Goal: Information Seeking & Learning: Find specific fact

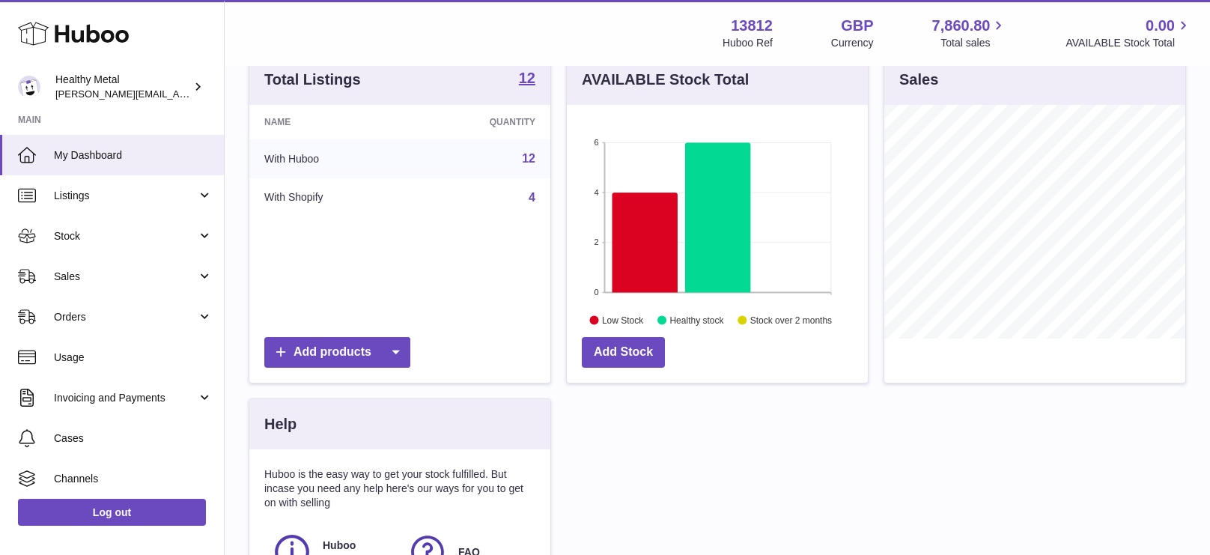
scroll to position [151, 0]
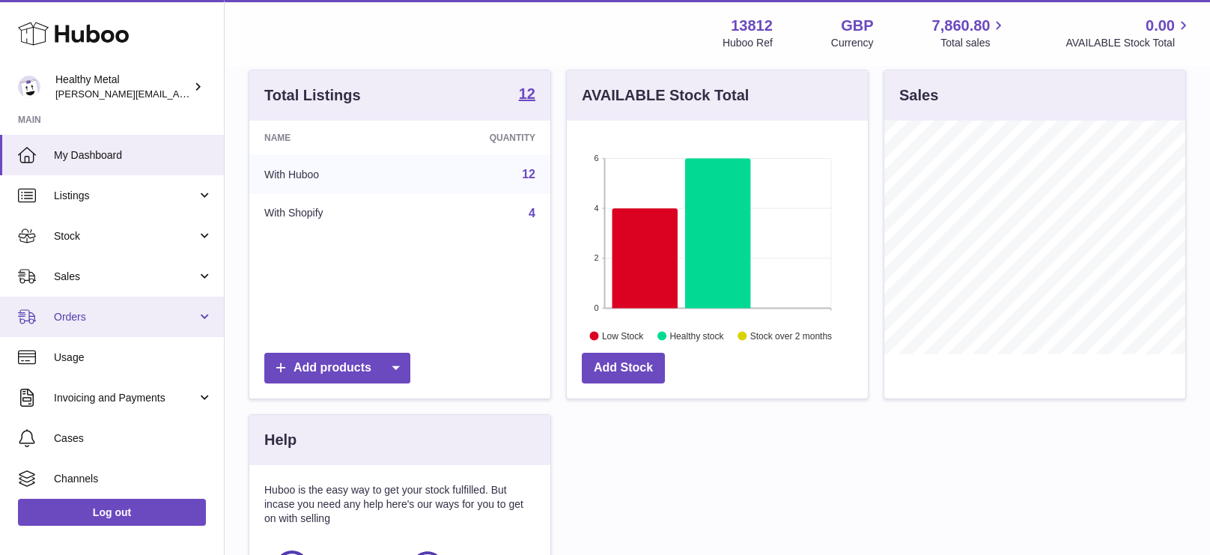
click at [128, 315] on span "Orders" at bounding box center [125, 317] width 143 height 14
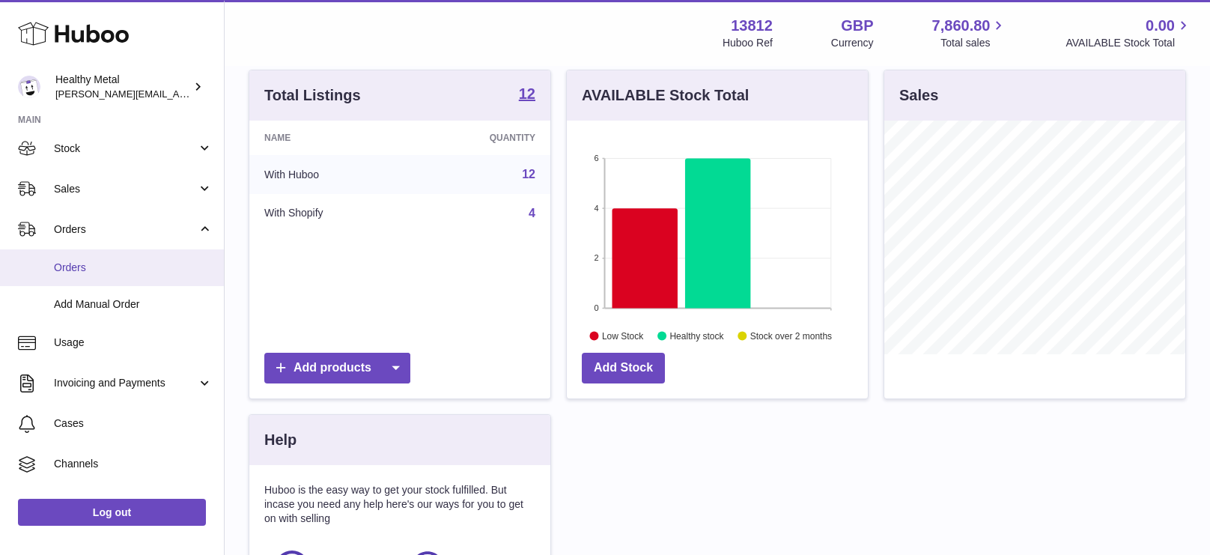
scroll to position [0, 0]
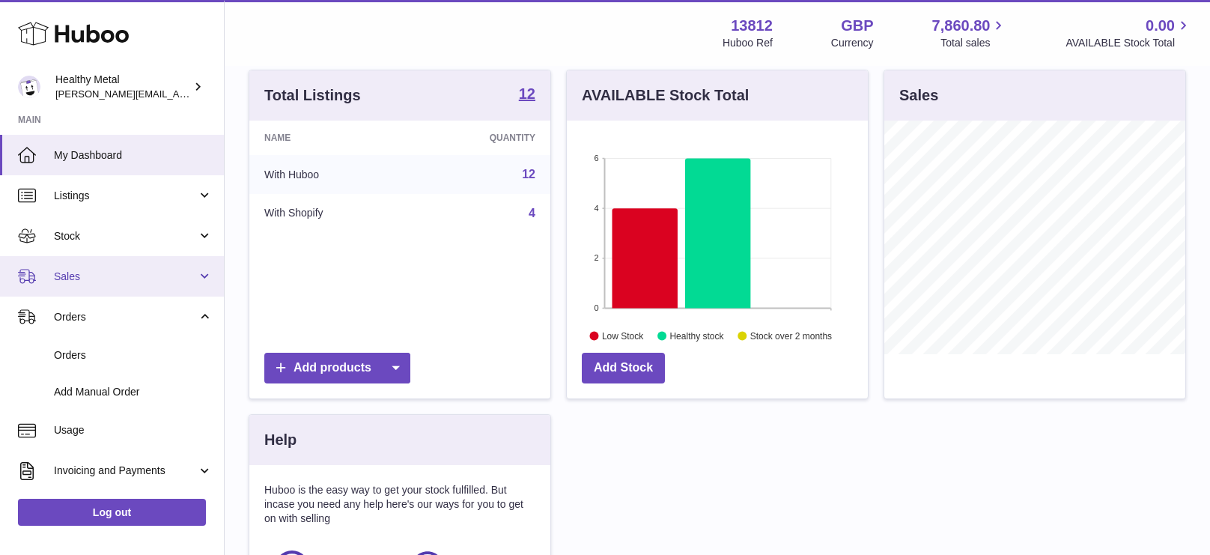
click at [115, 275] on span "Sales" at bounding box center [125, 277] width 143 height 14
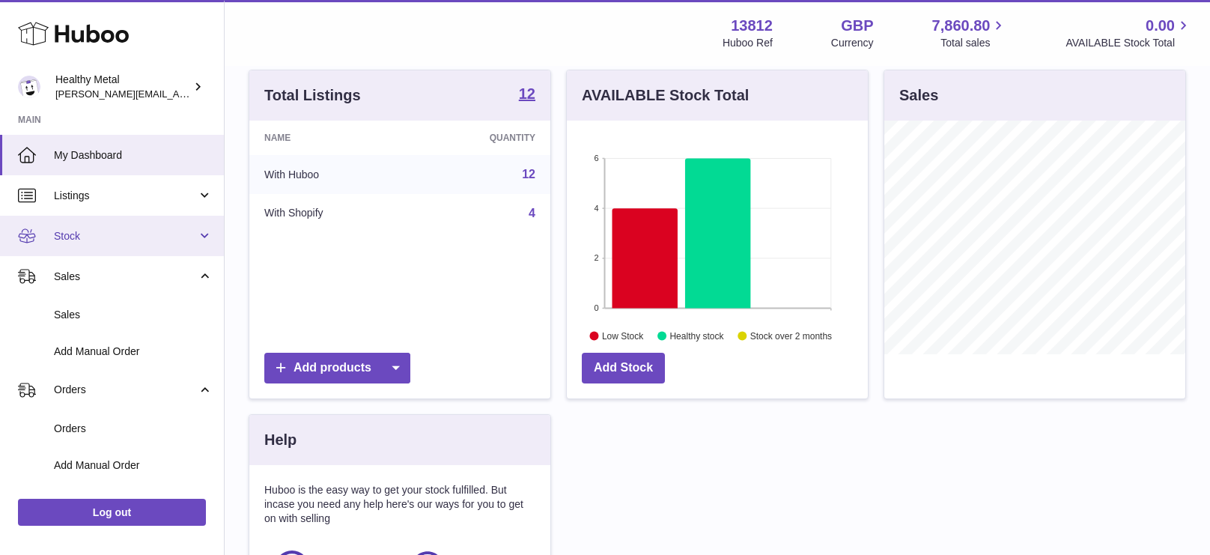
click at [118, 245] on link "Stock" at bounding box center [112, 236] width 224 height 40
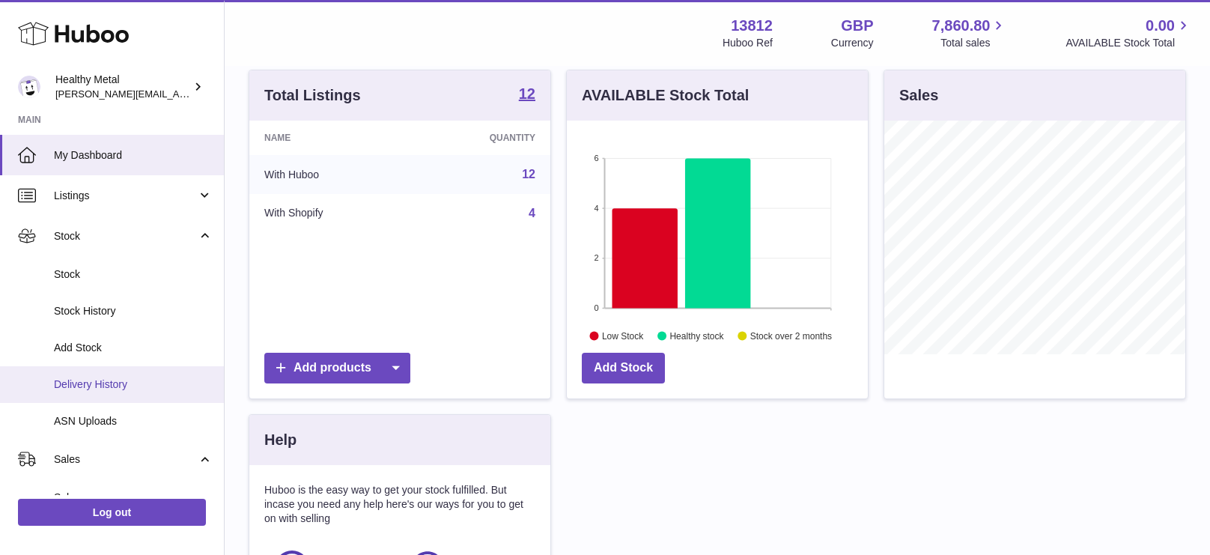
click at [130, 395] on link "Delivery History" at bounding box center [112, 384] width 224 height 37
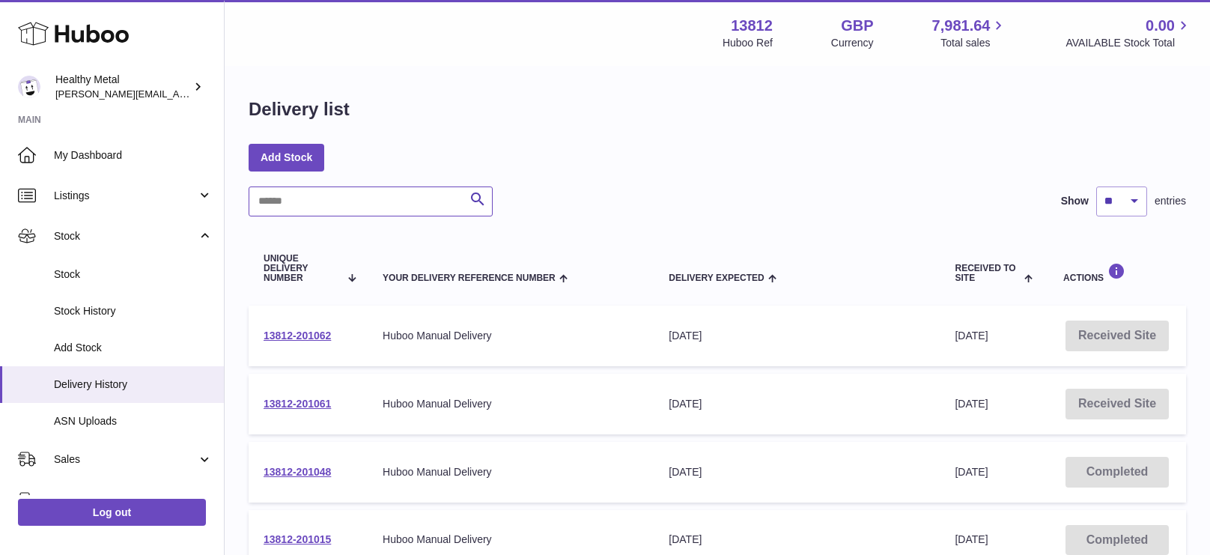
click at [372, 201] on input "text" at bounding box center [371, 201] width 244 height 30
paste input "**********"
type input "**********"
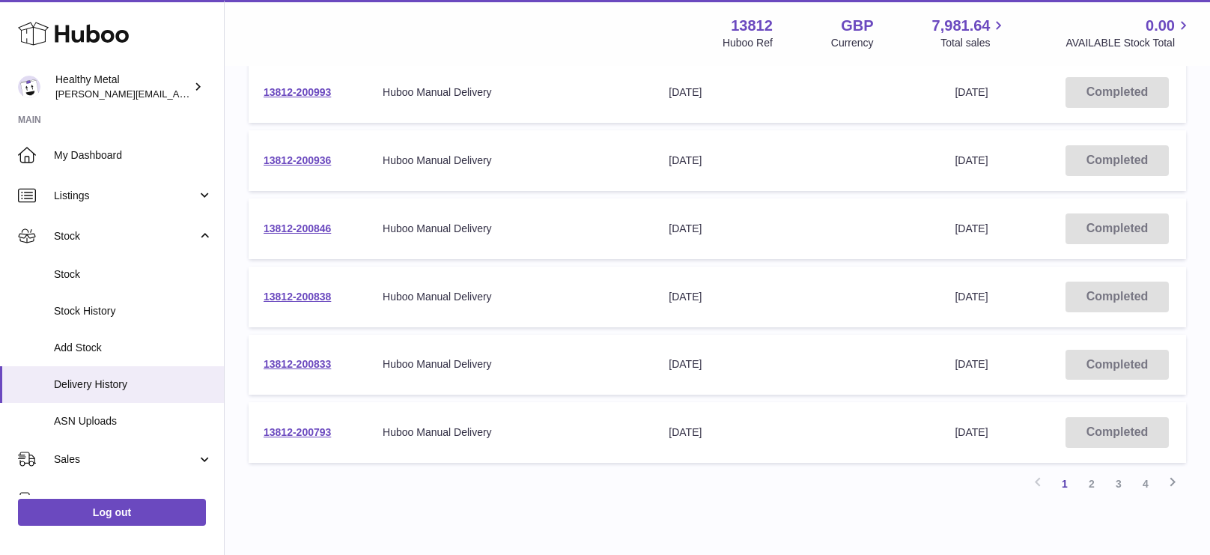
scroll to position [580, 0]
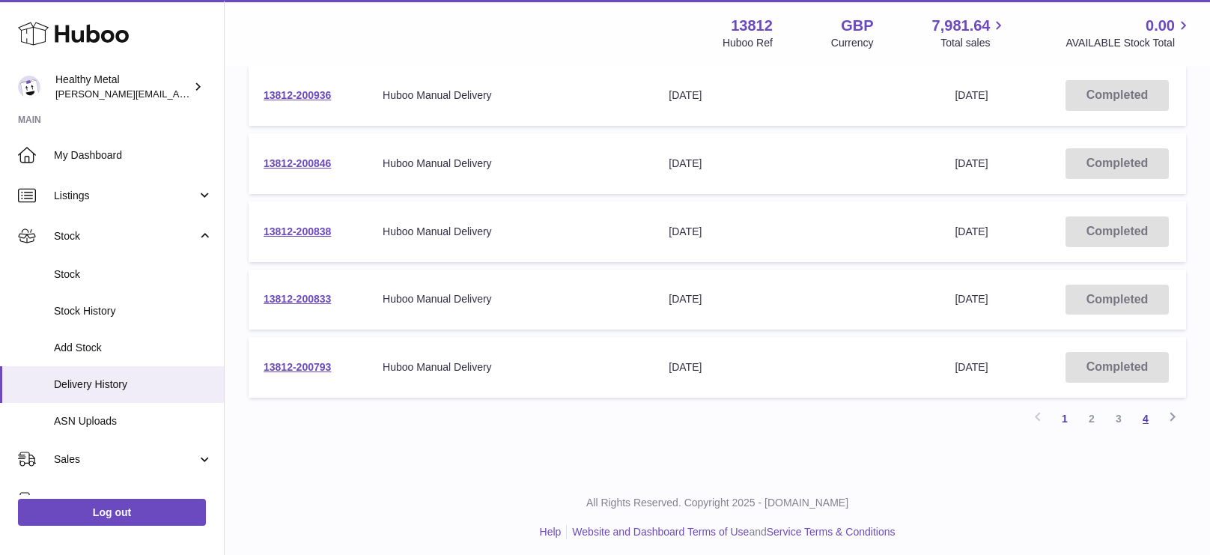
click at [1149, 411] on link "4" at bounding box center [1145, 418] width 27 height 27
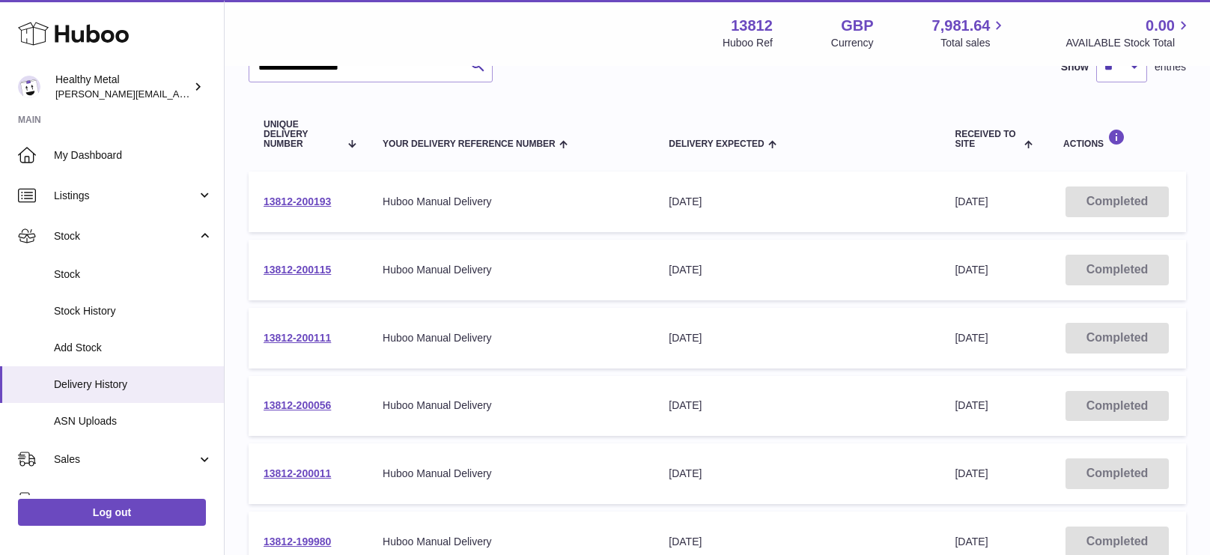
scroll to position [513, 0]
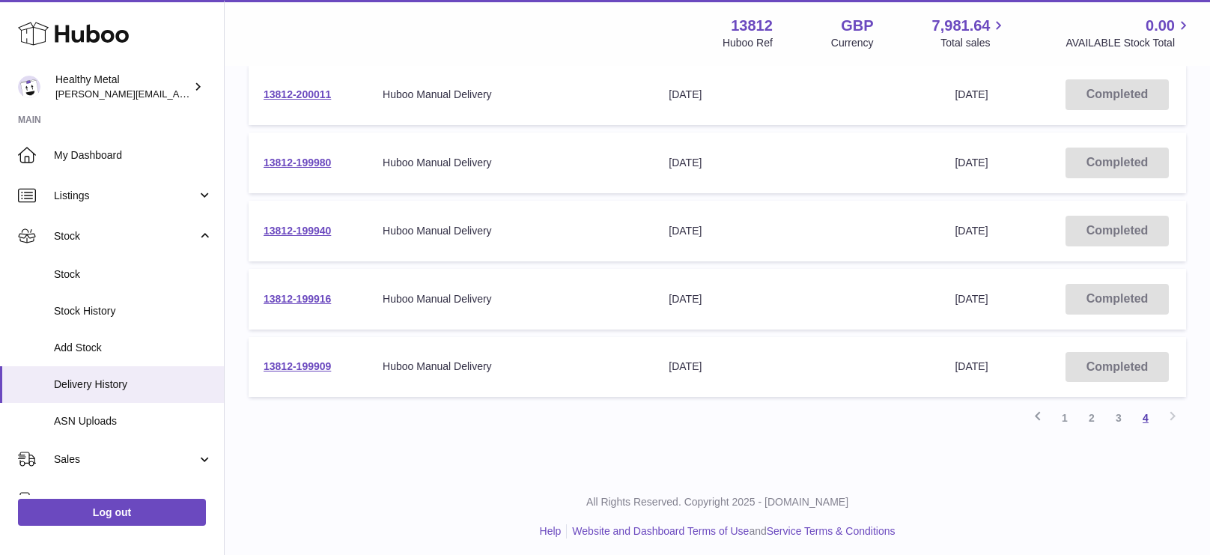
click at [1145, 411] on link "4" at bounding box center [1145, 417] width 27 height 27
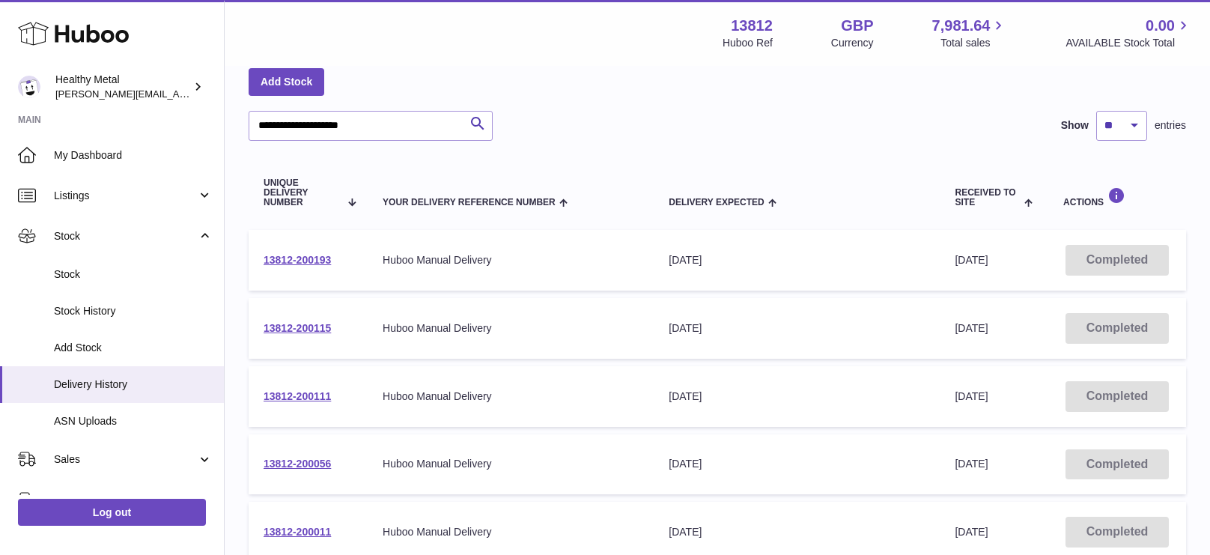
scroll to position [58, 0]
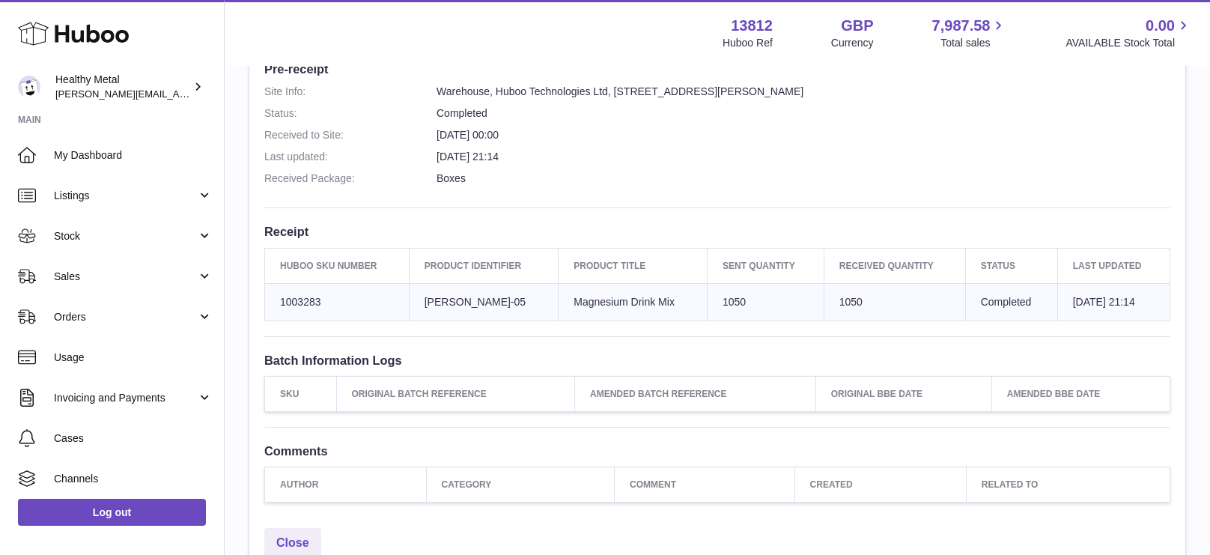
scroll to position [370, 0]
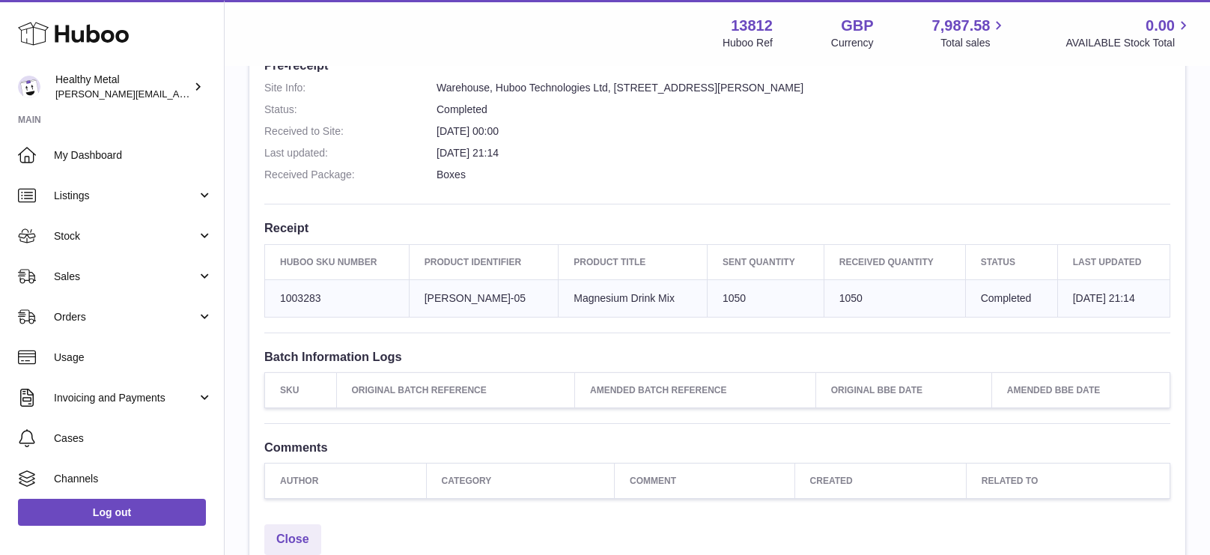
click at [427, 295] on td "Client Identifier [PERSON_NAME]-05" at bounding box center [484, 297] width 150 height 37
click at [427, 294] on td "Client Identifier [PERSON_NAME]-05" at bounding box center [484, 297] width 150 height 37
copy tr "[PERSON_NAME]-05"
click at [645, 216] on div "Site Info: 13812-199916 Unit 2 More Plus Central Park Hudson Ave Severn Beach B…" at bounding box center [717, 147] width 936 height 738
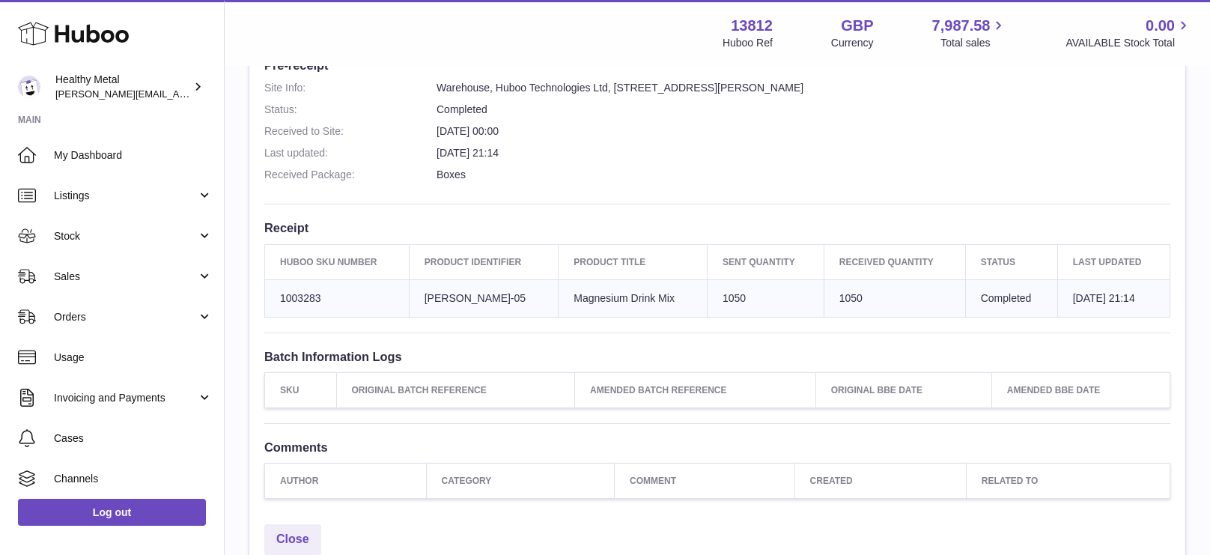
click at [716, 298] on td "Sent Quantity 1050" at bounding box center [765, 297] width 117 height 37
click at [716, 297] on td "Sent Quantity 1050" at bounding box center [765, 297] width 117 height 37
copy td "1050"
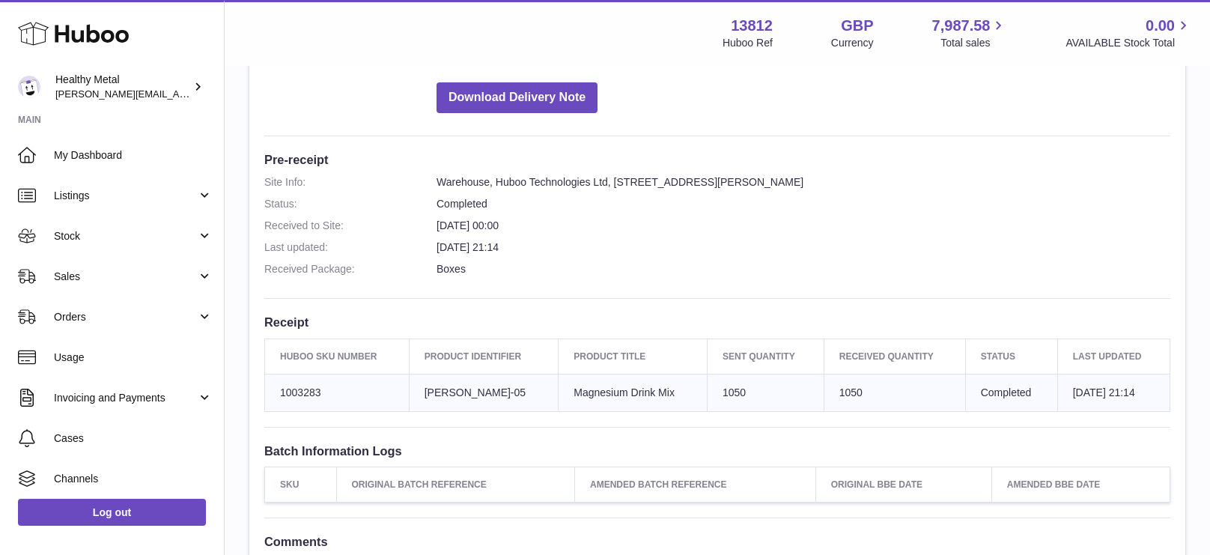
scroll to position [278, 0]
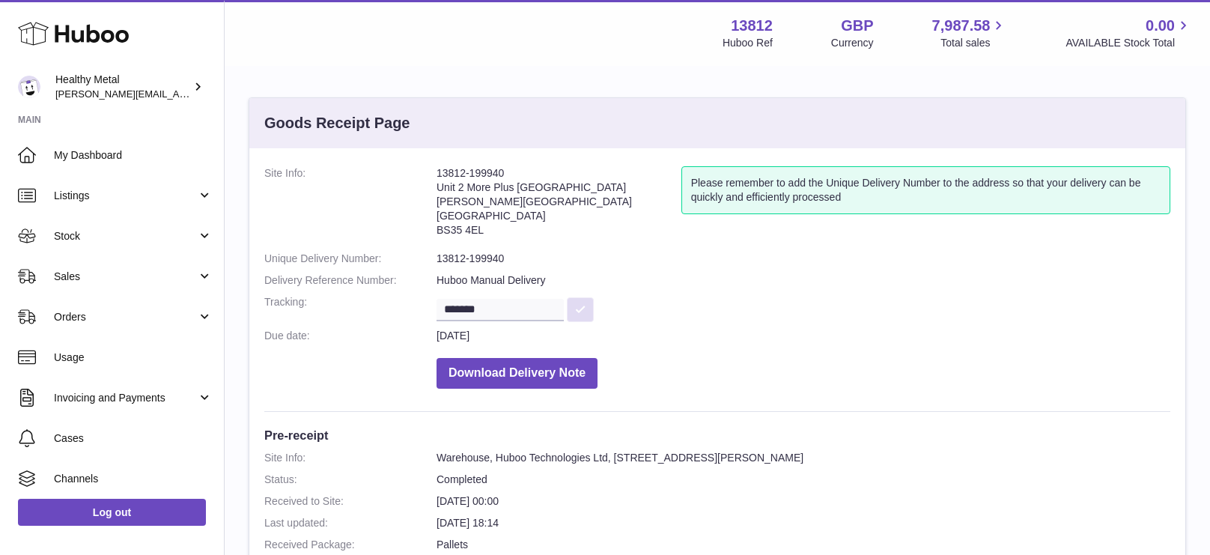
scroll to position [501, 0]
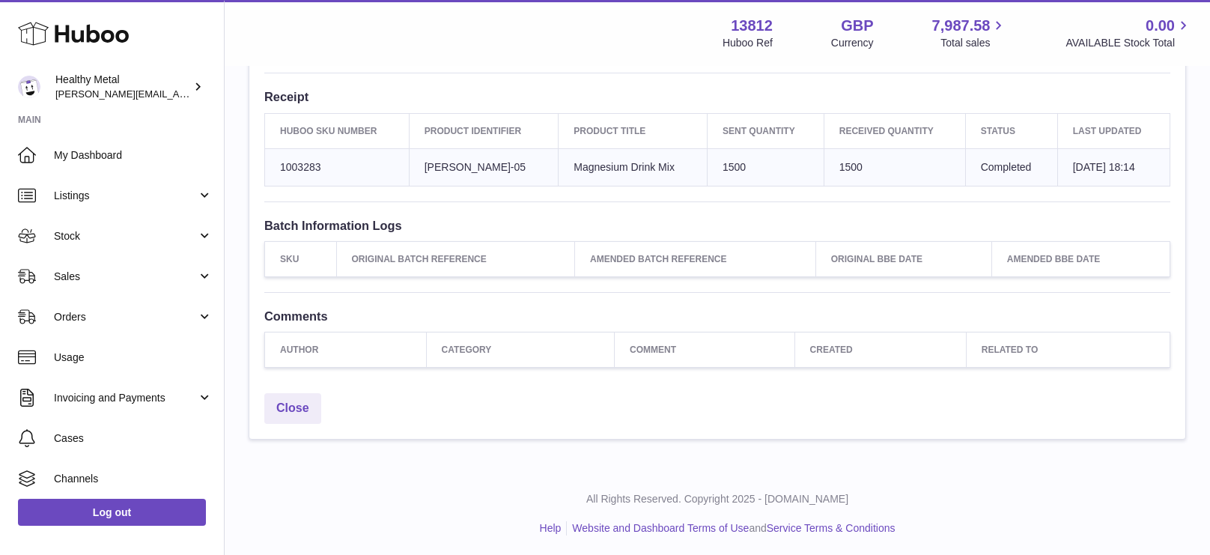
click at [831, 159] on td "1500" at bounding box center [893, 166] width 141 height 37
copy td "1500"
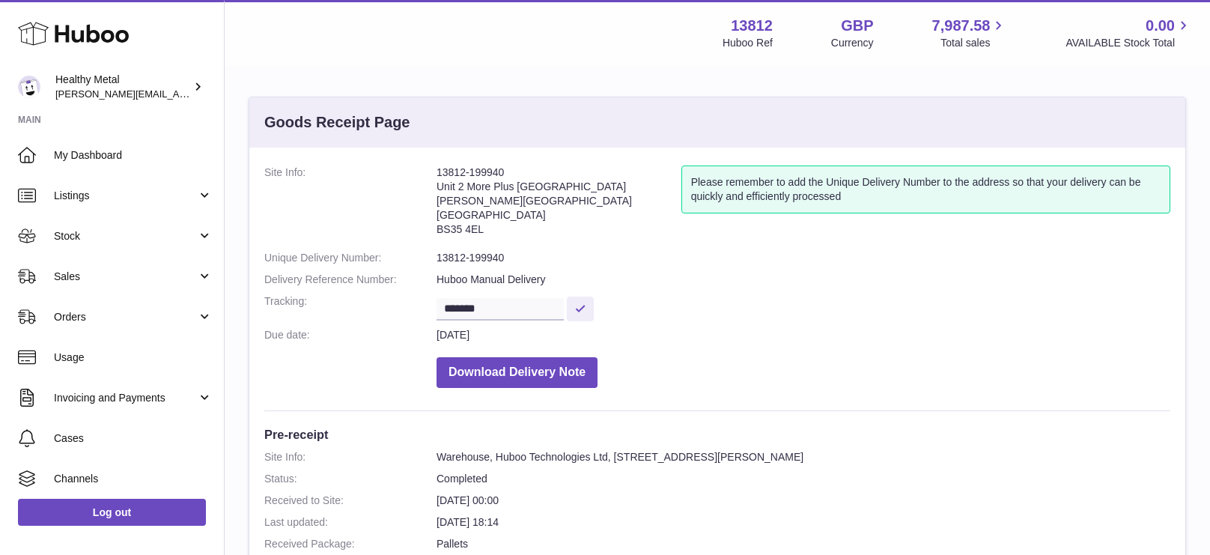
scroll to position [0, 0]
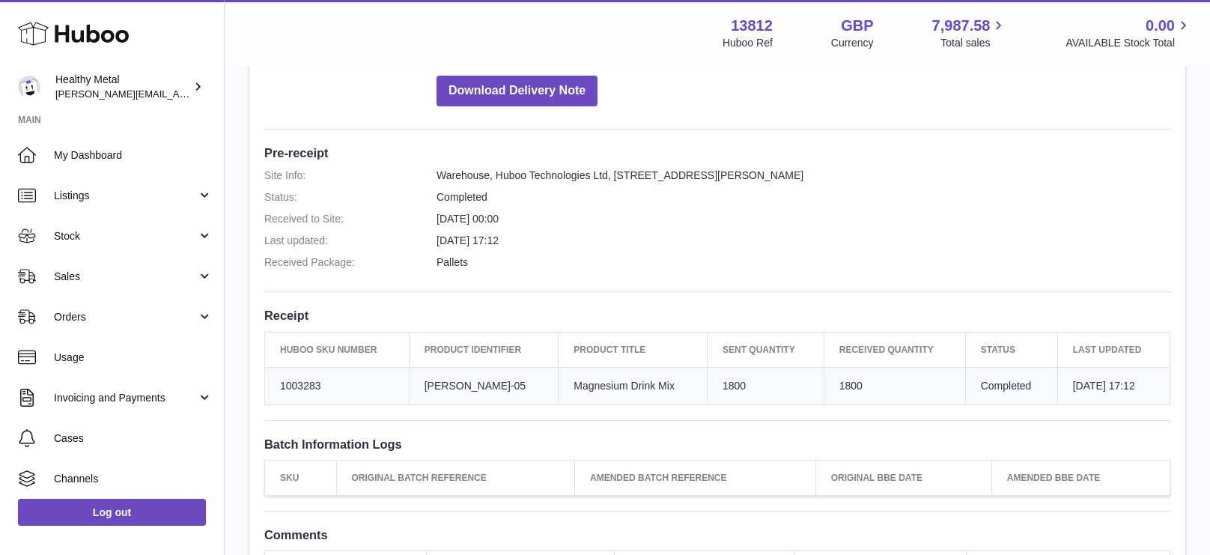
scroll to position [286, 0]
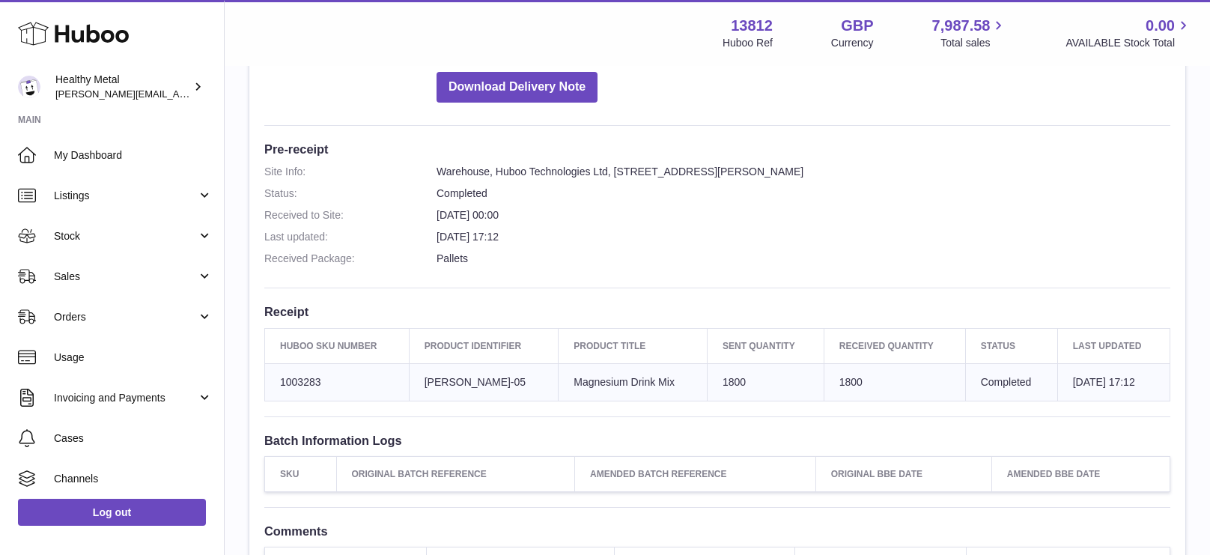
click at [720, 379] on td "Sent Quantity 1800" at bounding box center [765, 381] width 117 height 37
copy td "1800"
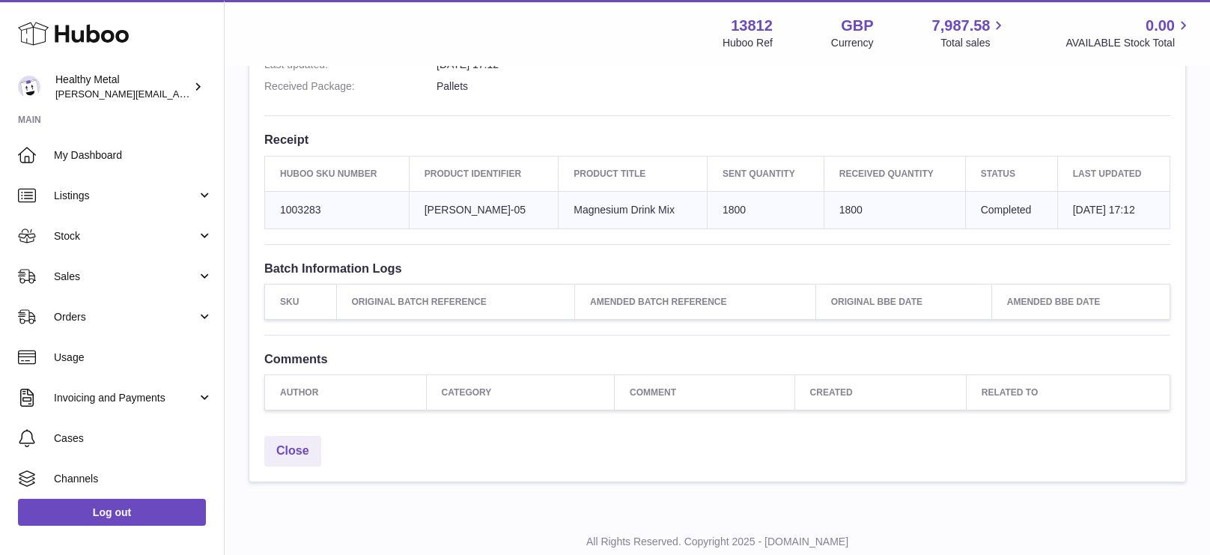
scroll to position [461, 0]
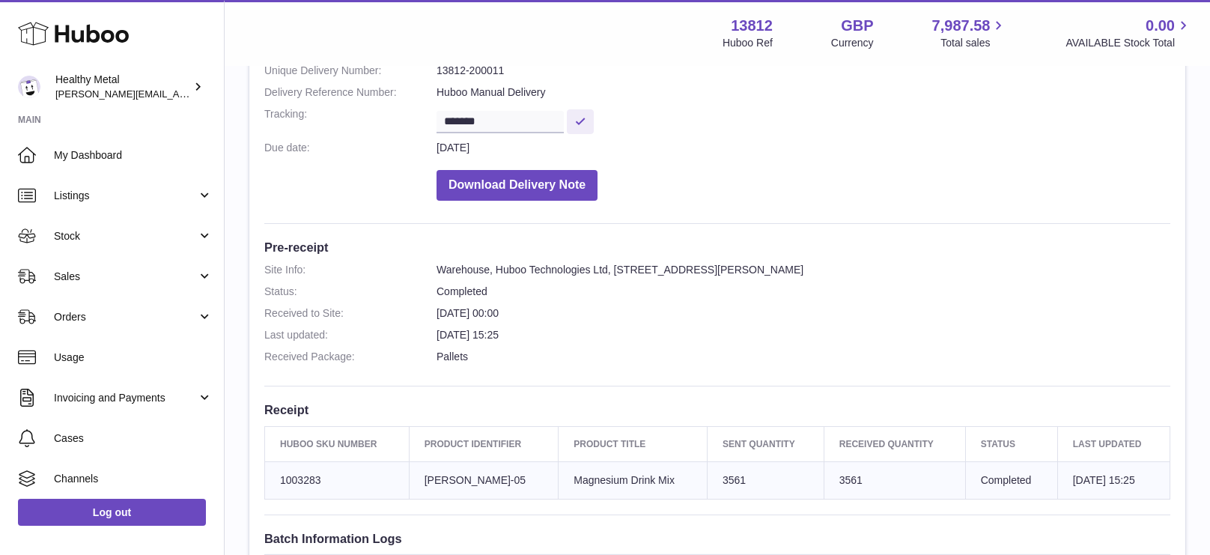
scroll to position [281, 0]
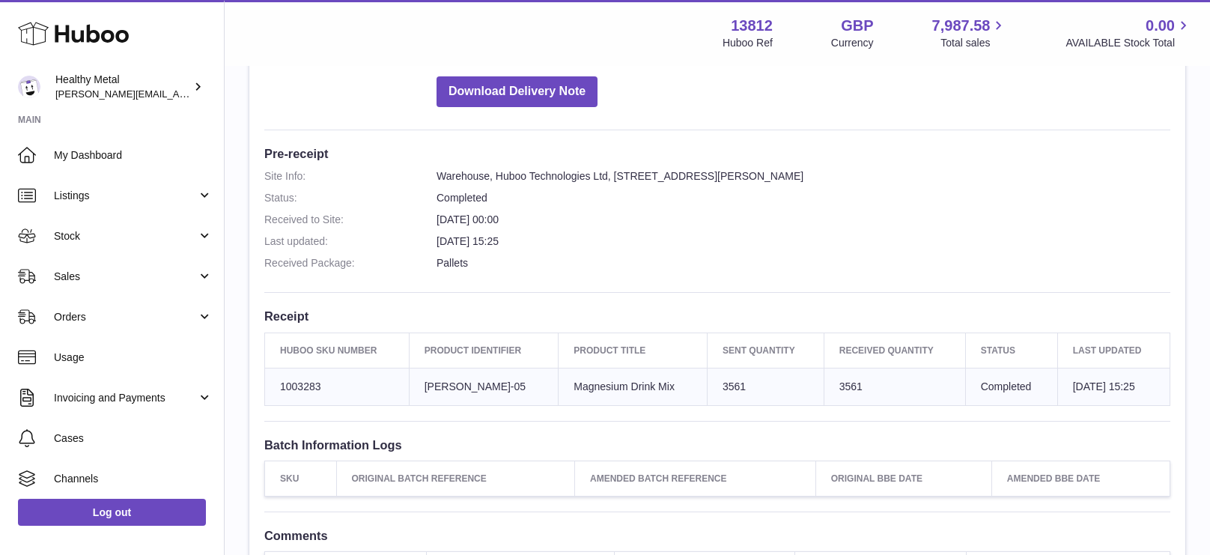
click at [719, 384] on td "Sent Quantity 3561" at bounding box center [765, 386] width 117 height 37
copy td "3561"
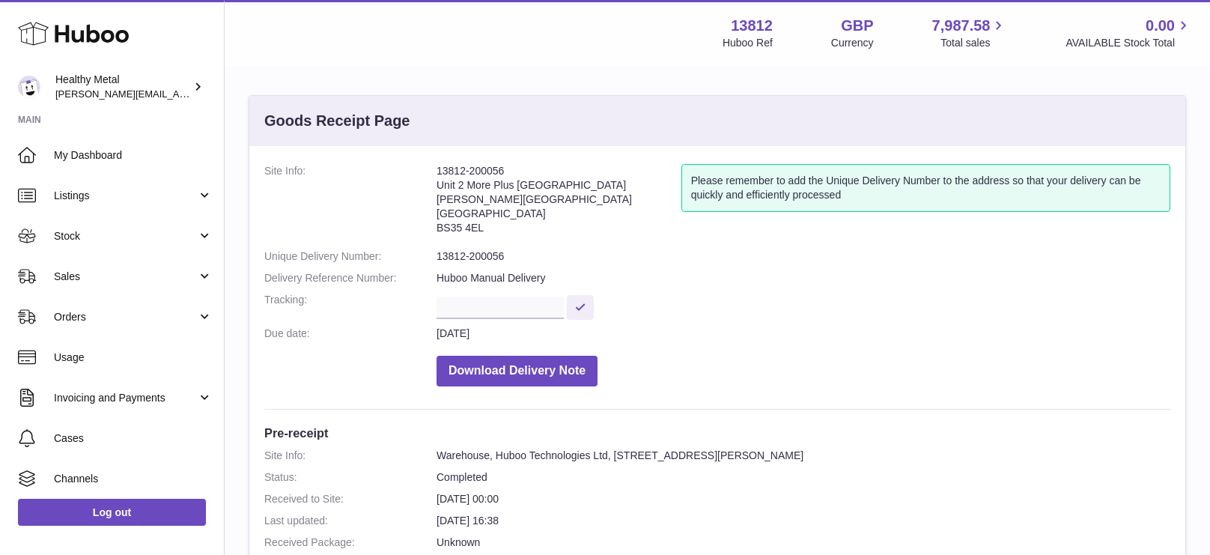
scroll to position [380, 0]
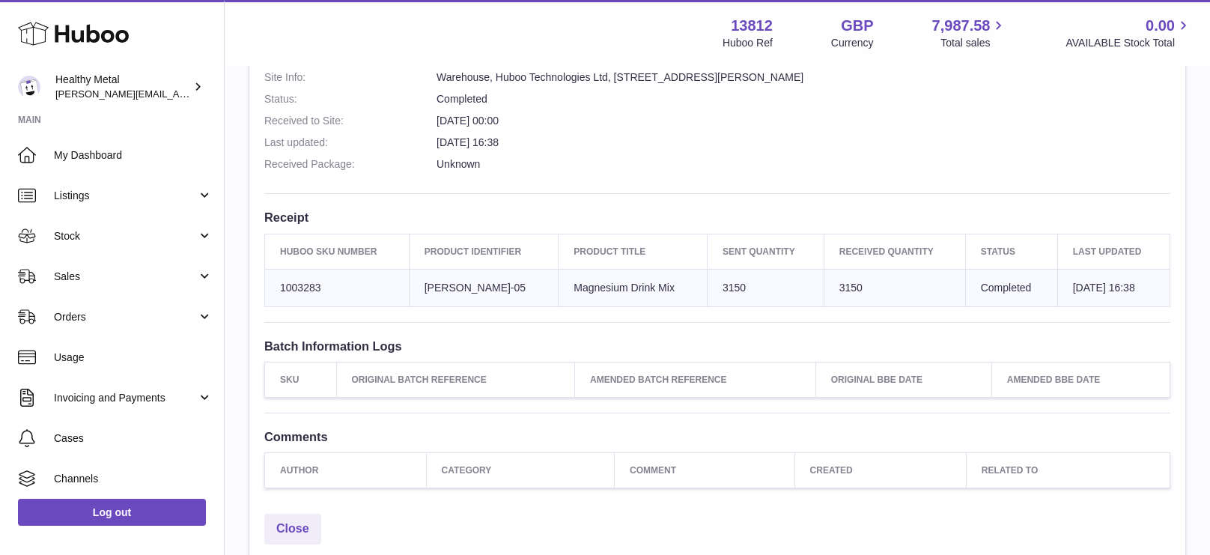
click at [713, 281] on td "Sent Quantity 3150" at bounding box center [765, 287] width 117 height 37
copy td "3150"
click at [713, 281] on td "Sent Quantity 3150" at bounding box center [765, 287] width 117 height 37
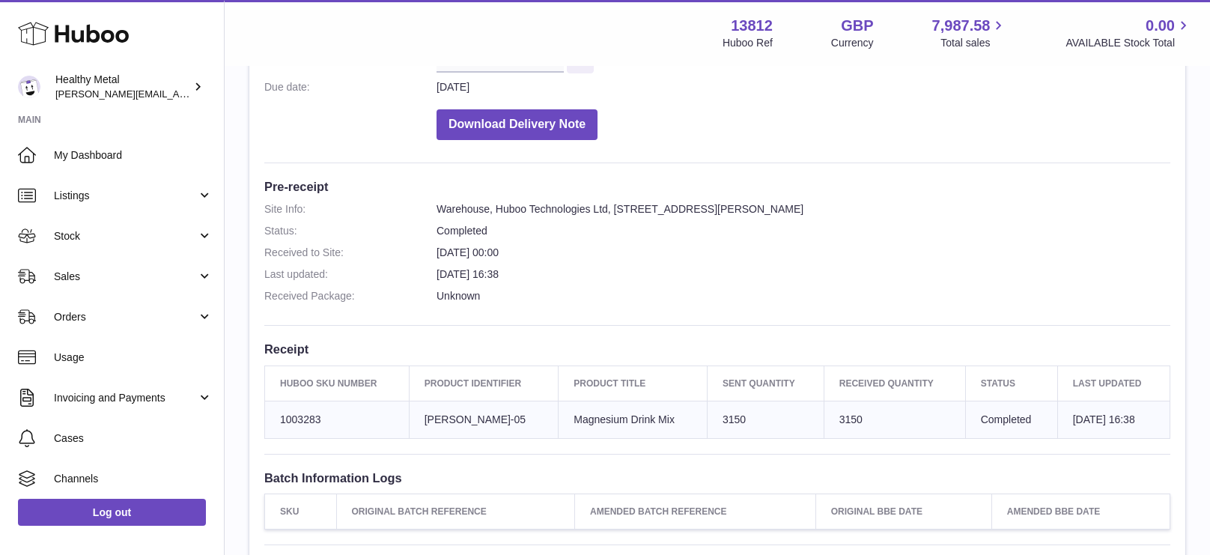
scroll to position [11, 0]
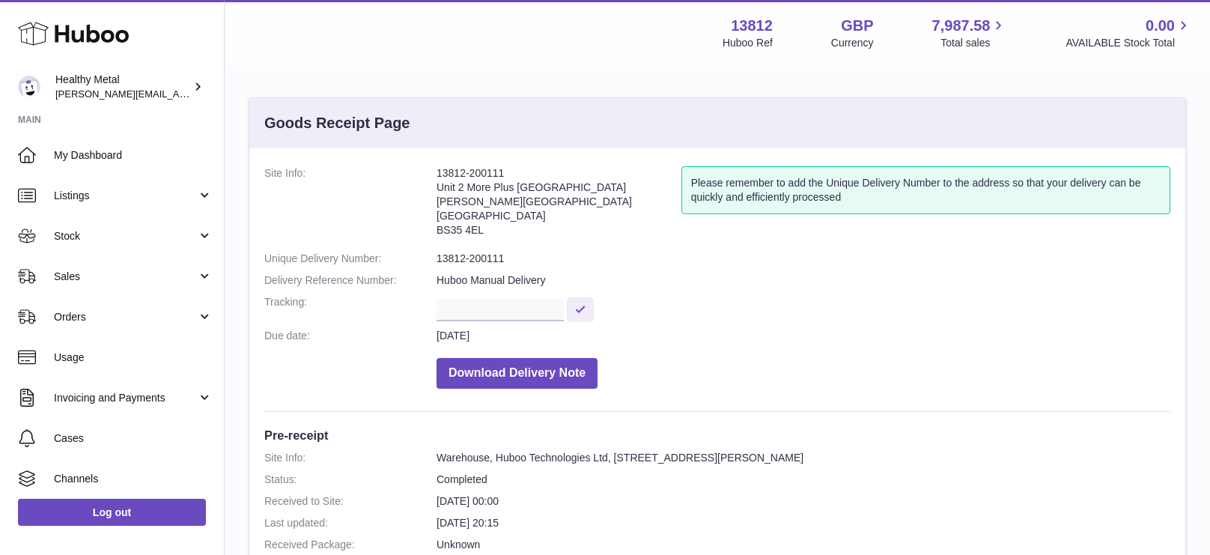
scroll to position [378, 0]
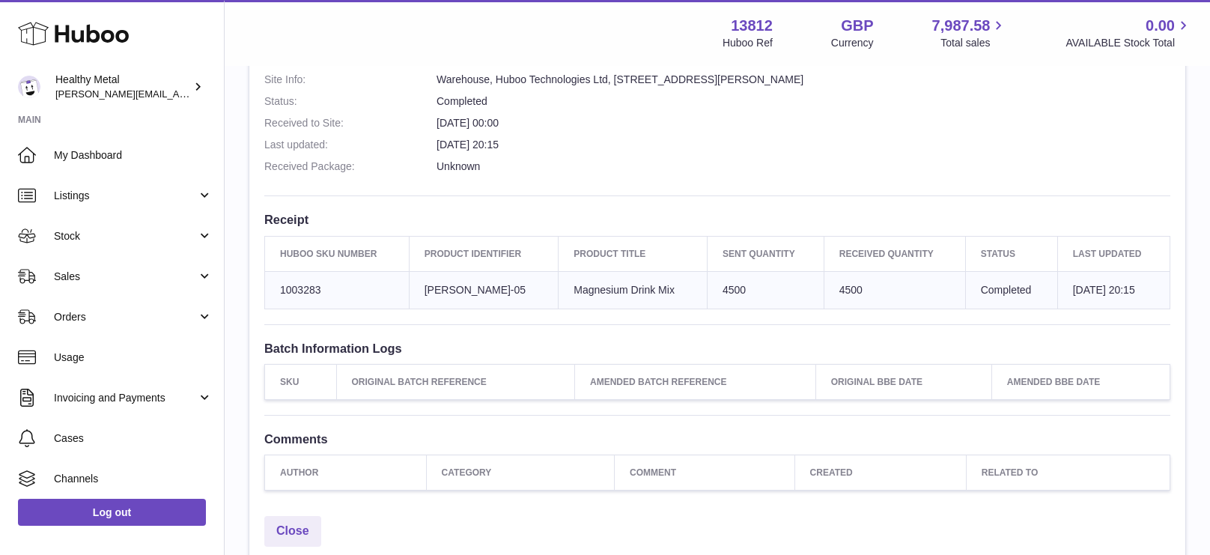
click at [719, 290] on td "Sent Quantity 4500" at bounding box center [765, 289] width 117 height 37
copy td "4500"
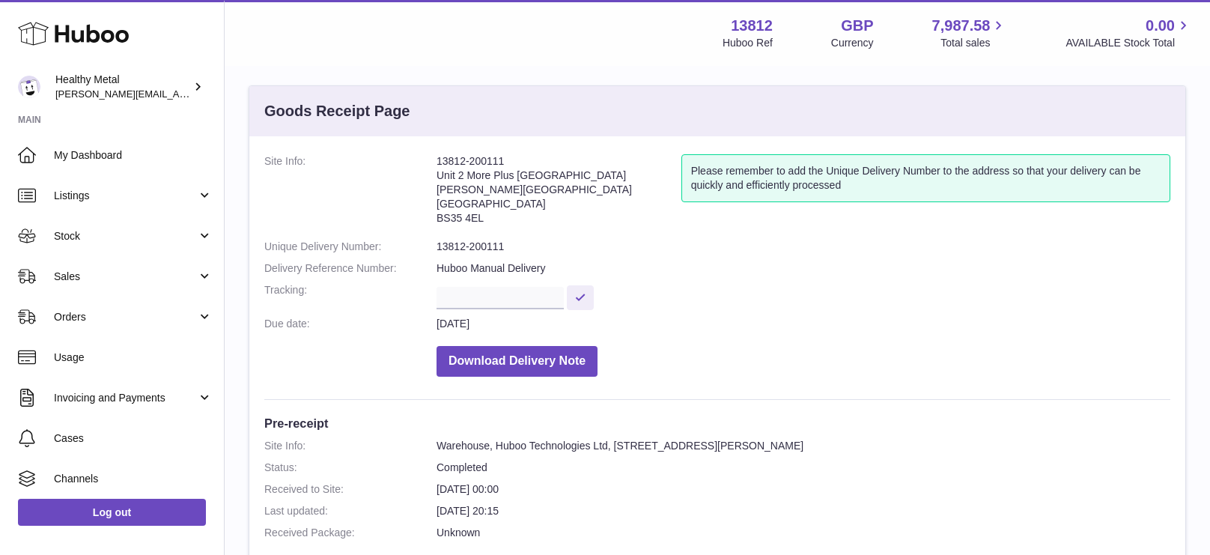
scroll to position [0, 0]
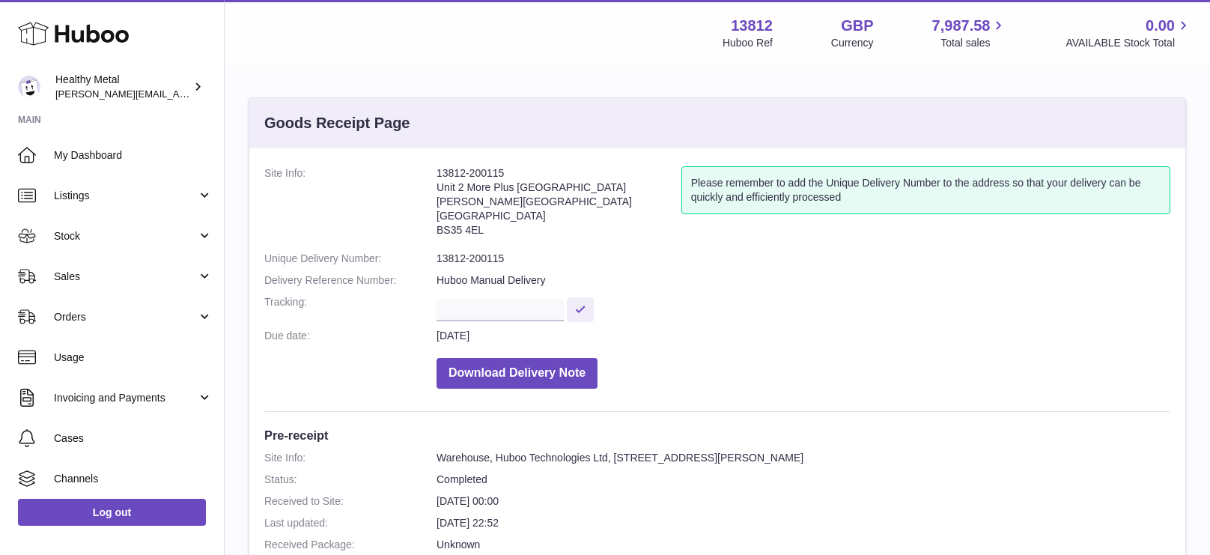
scroll to position [501, 0]
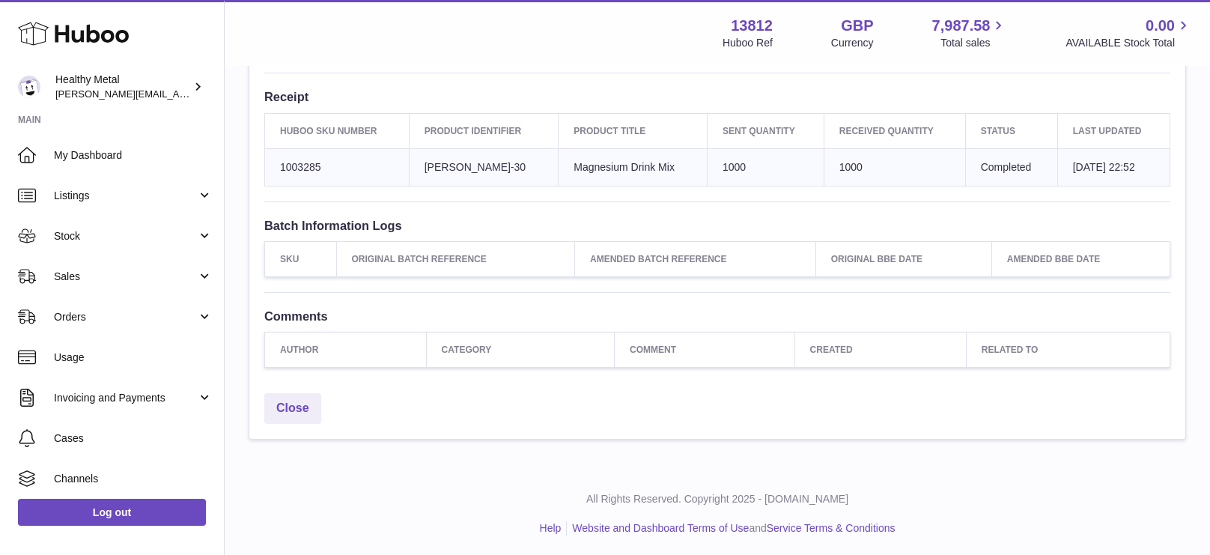
click at [831, 169] on td "1000" at bounding box center [893, 166] width 141 height 37
copy td "1000"
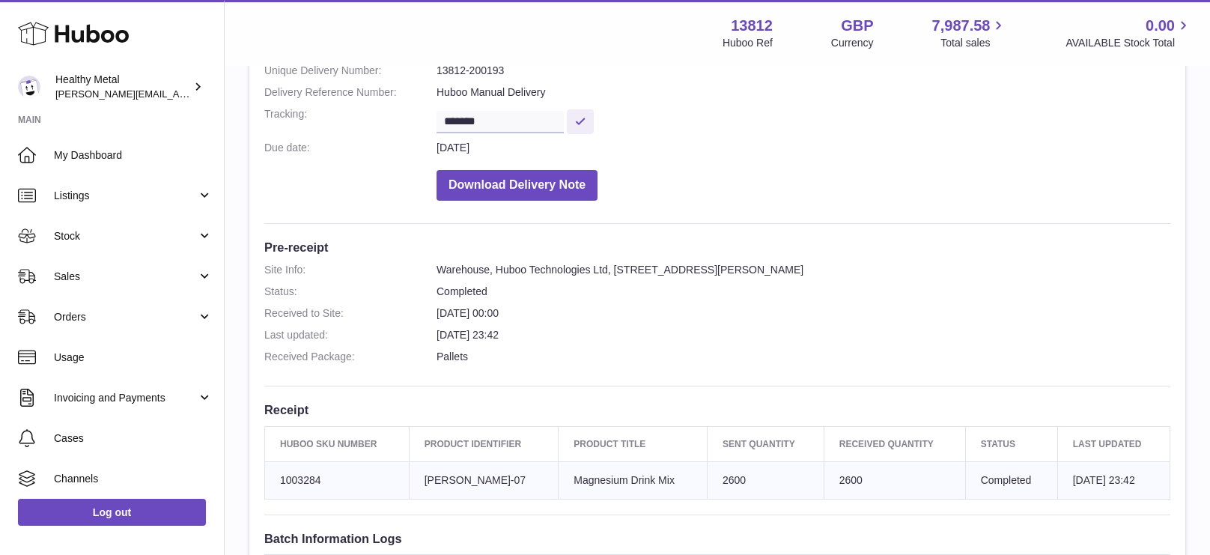
scroll to position [417, 0]
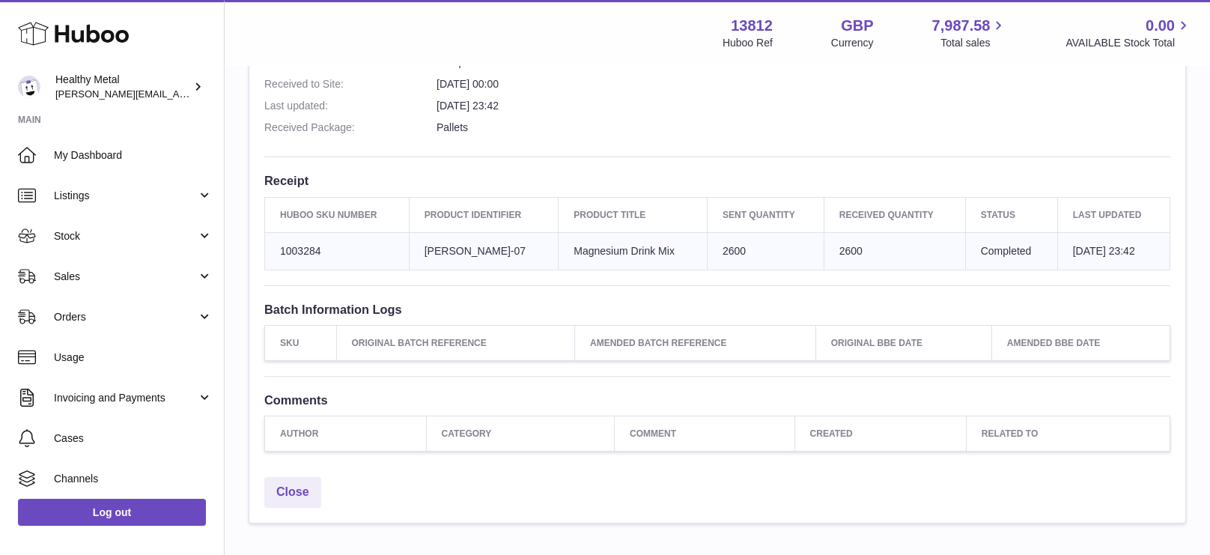
click at [832, 252] on td "2600" at bounding box center [893, 250] width 141 height 37
copy td "2600"
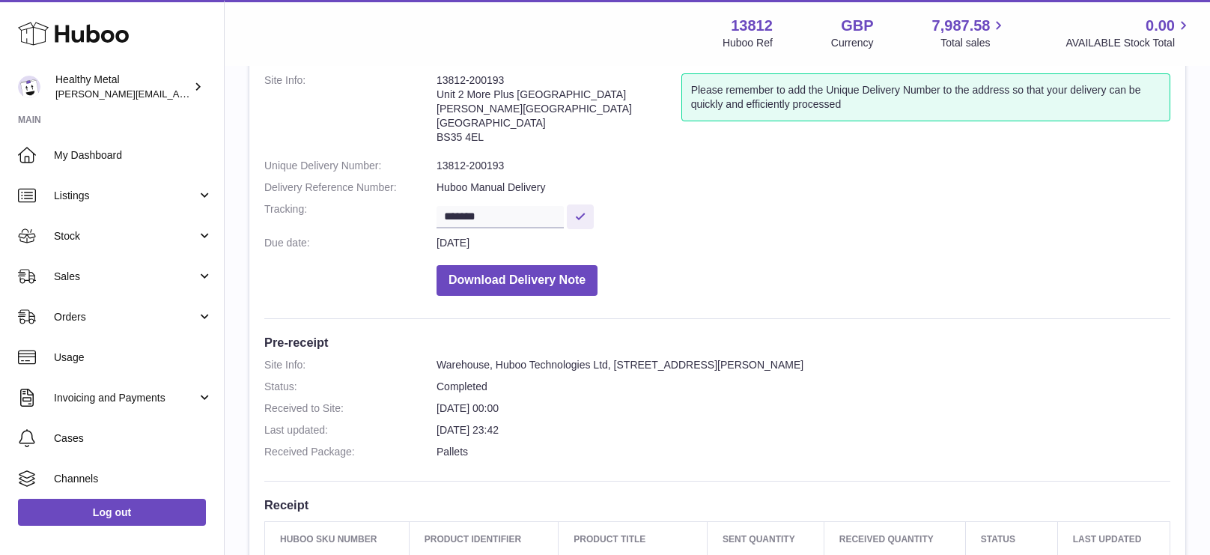
scroll to position [0, 0]
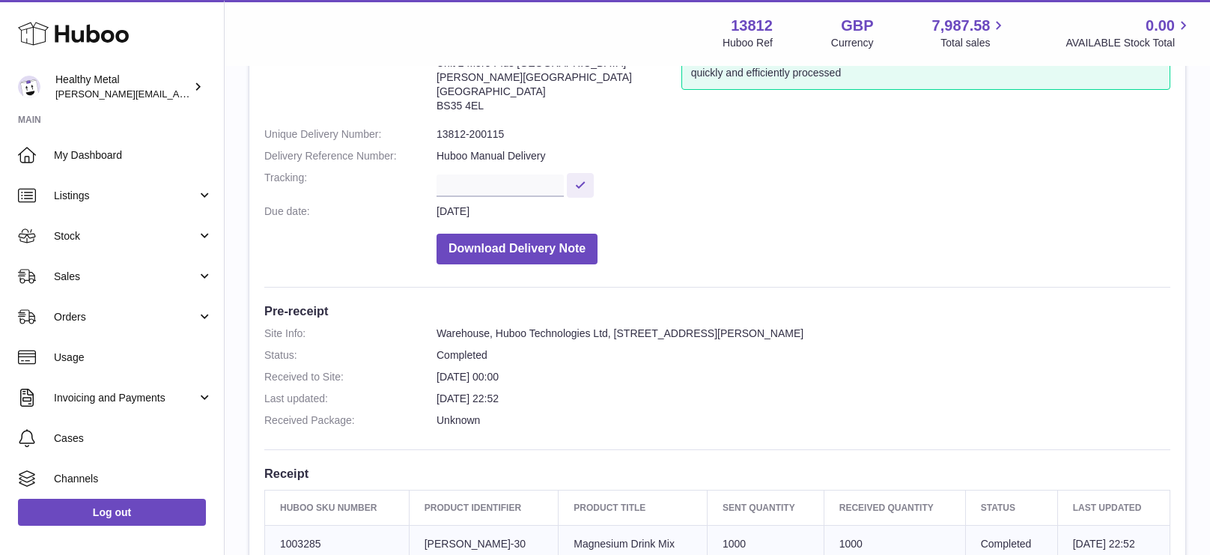
scroll to position [272, 0]
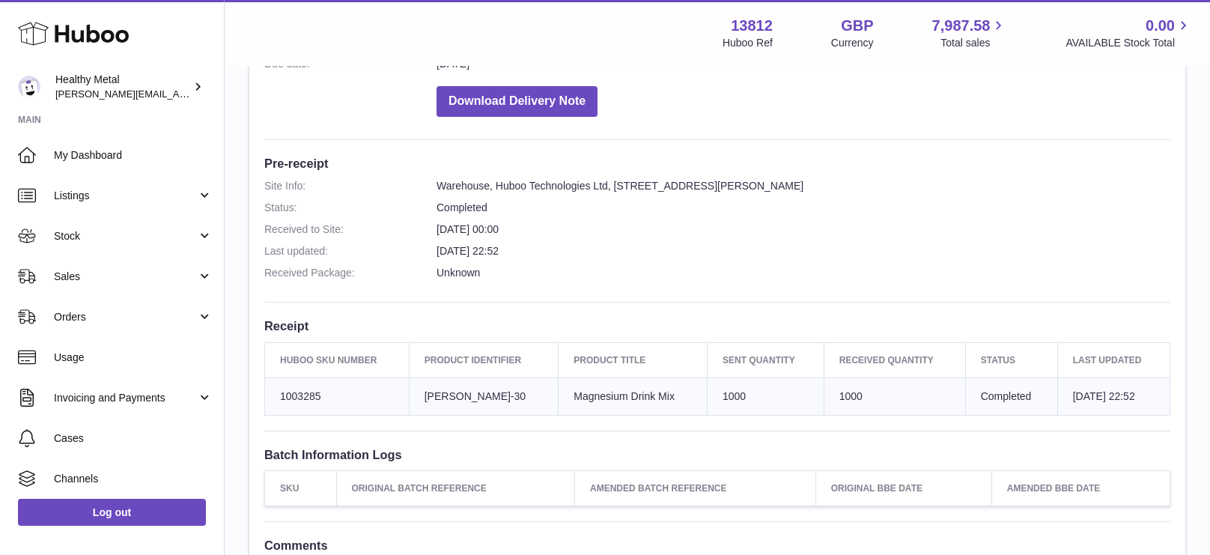
click at [827, 390] on td "1000" at bounding box center [893, 395] width 141 height 37
copy td "1000"
